Goal: Task Accomplishment & Management: Manage account settings

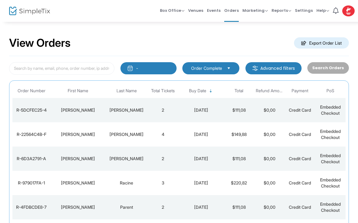
click at [17, 15] on img at bounding box center [29, 11] width 41 height 9
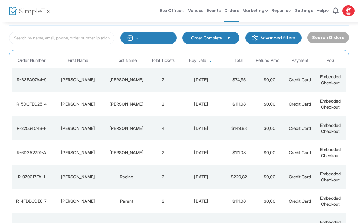
scroll to position [118, 0]
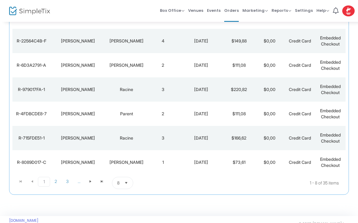
click at [127, 186] on span "Select" at bounding box center [126, 183] width 10 height 10
click at [116, 158] on li "50" at bounding box center [122, 158] width 21 height 12
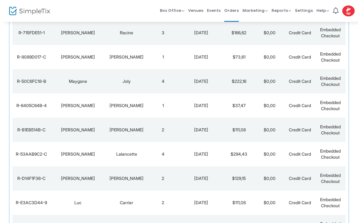
scroll to position [220, 0]
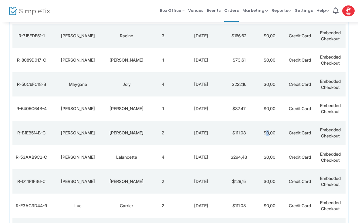
click at [264, 108] on td "$0,00" at bounding box center [269, 108] width 30 height 24
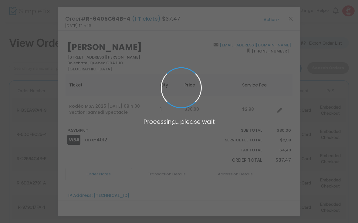
scroll to position [0, 0]
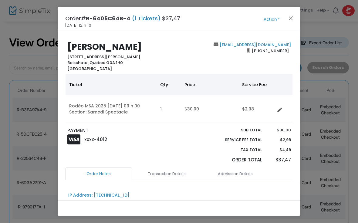
click at [258, 116] on td "$2,98" at bounding box center [256, 109] width 36 height 28
click at [294, 20] on button "Close" at bounding box center [291, 19] width 8 height 8
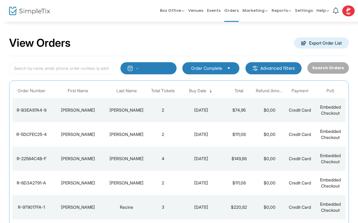
click at [19, 13] on img at bounding box center [29, 11] width 41 height 9
click at [75, 113] on div "Jade" at bounding box center [78, 110] width 52 height 6
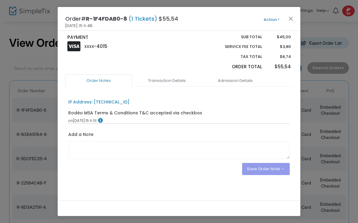
scroll to position [93, 0]
click at [289, 20] on button "Close" at bounding box center [291, 19] width 8 height 8
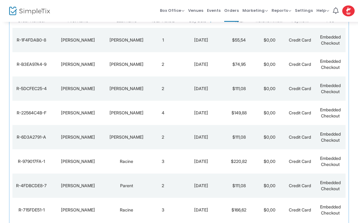
scroll to position [0, 0]
